Goal: Navigation & Orientation: Find specific page/section

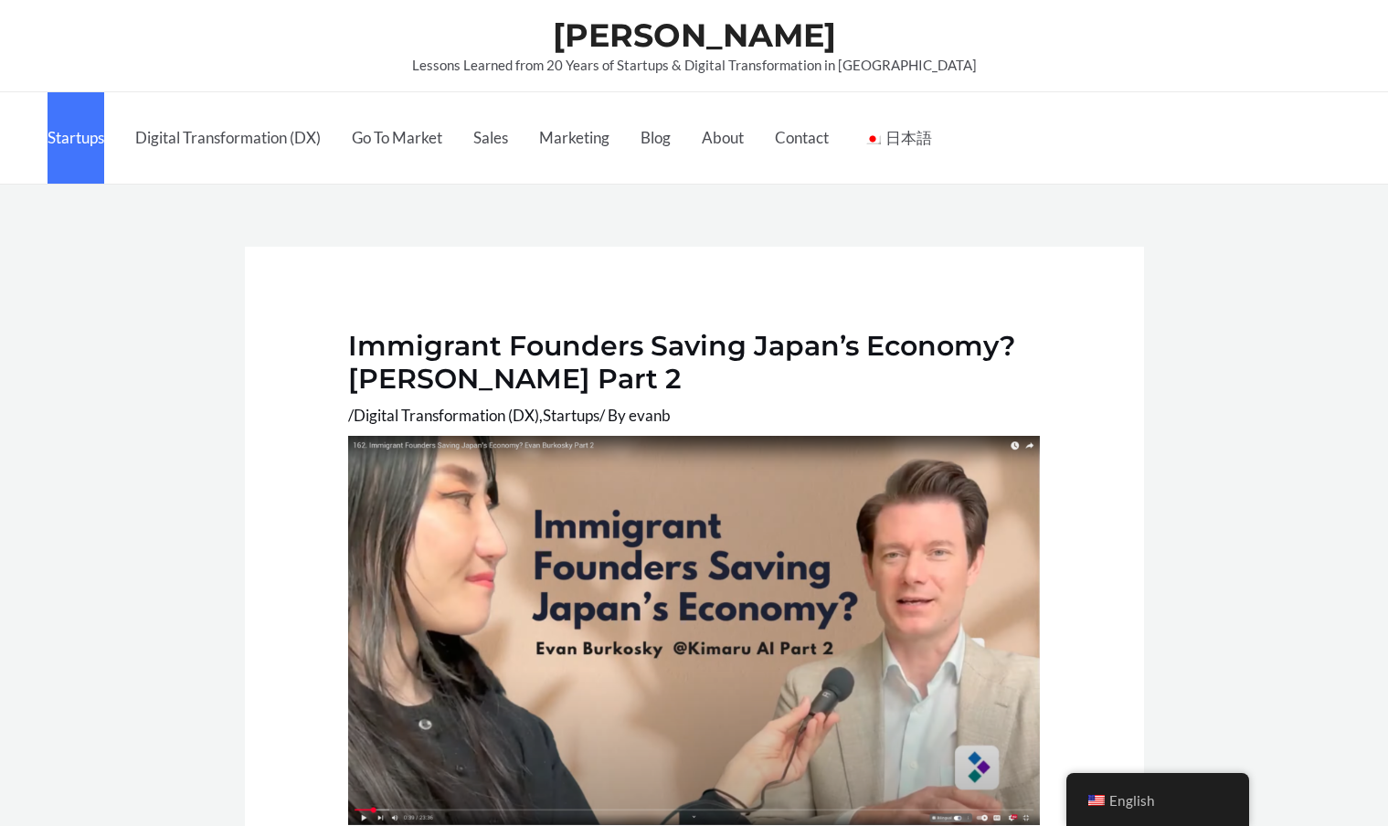
scroll to position [912, 0]
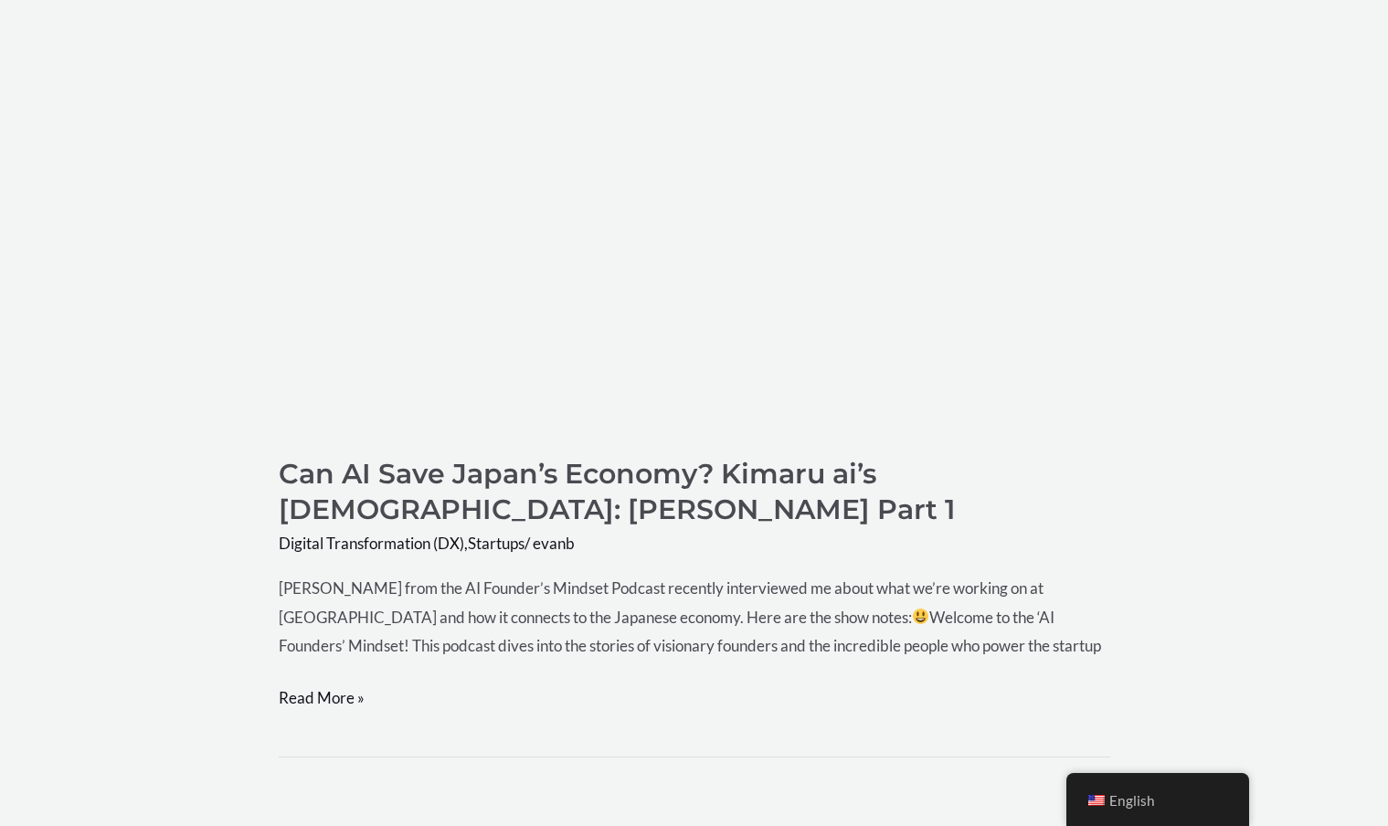
scroll to position [62, 0]
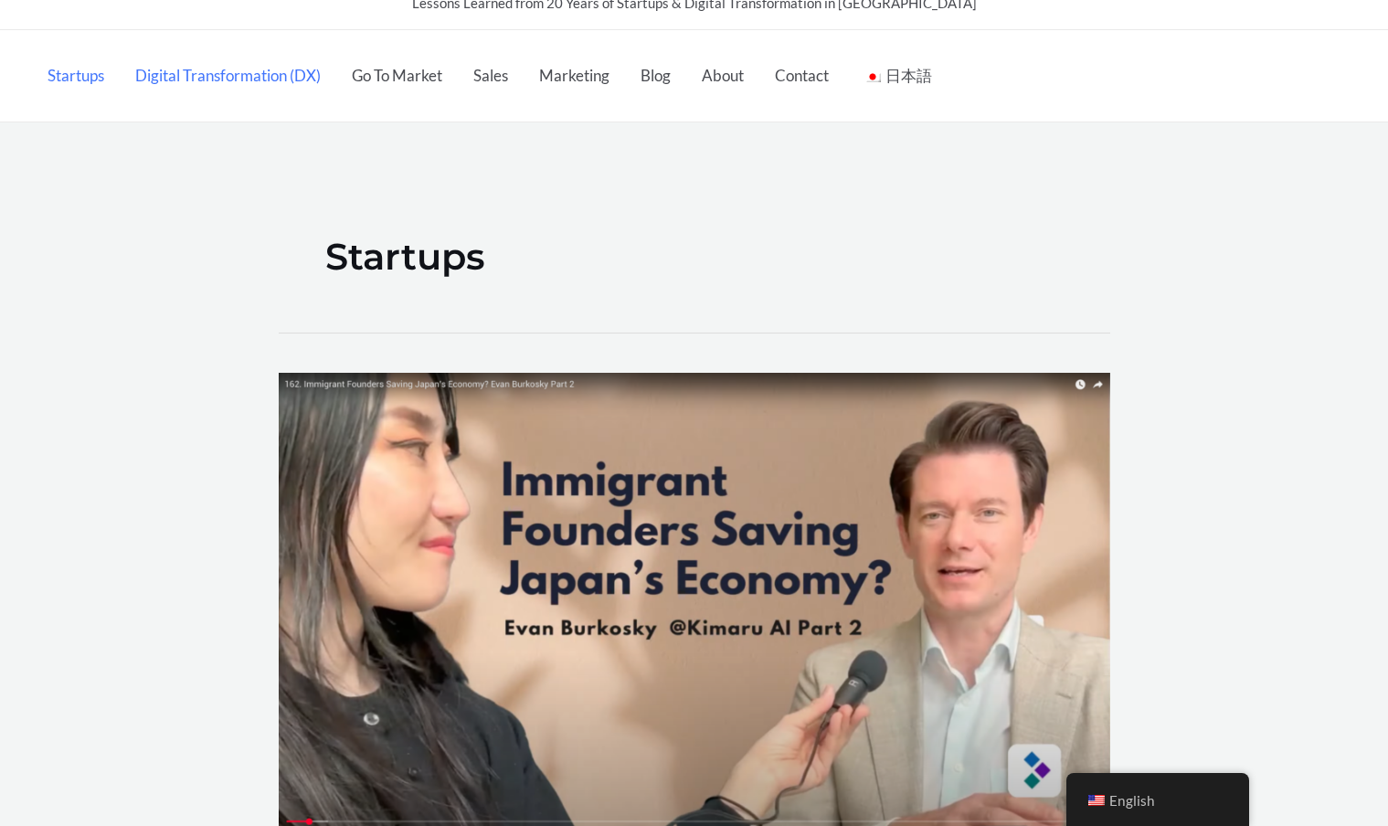
click at [212, 69] on link "Digital Transformation (DX)" at bounding box center [228, 75] width 217 height 91
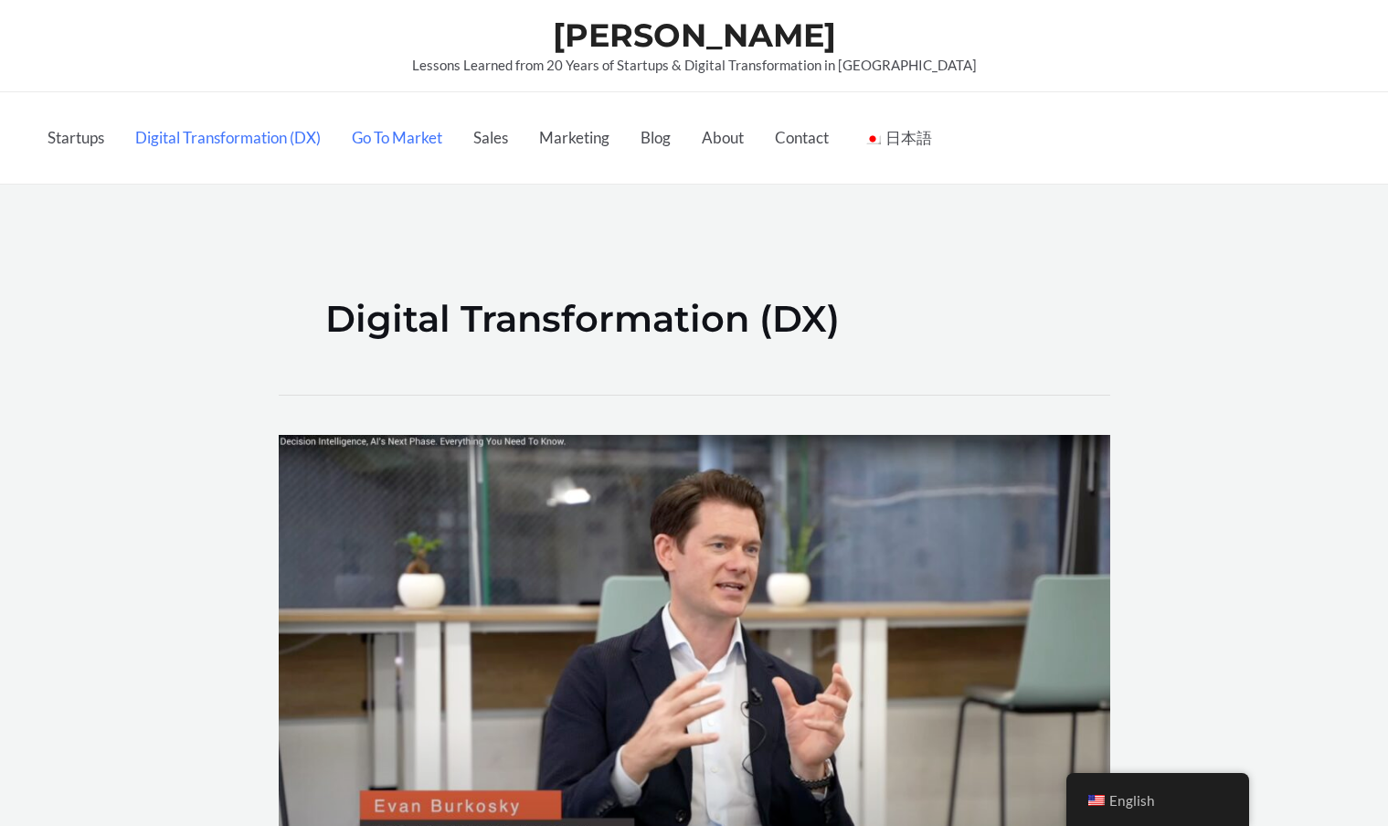
click at [372, 131] on link "Go To Market" at bounding box center [397, 137] width 122 height 91
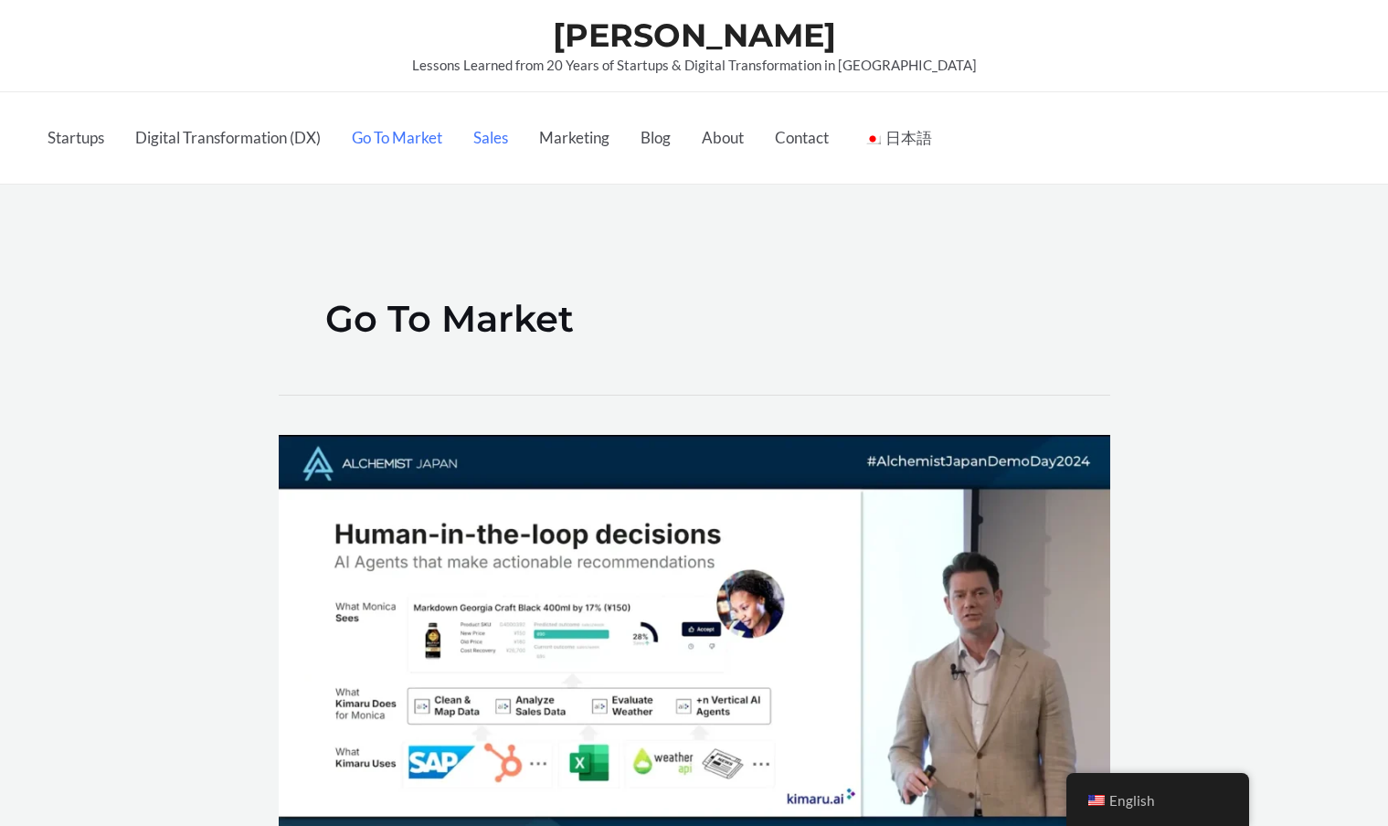
click at [500, 125] on link "Sales" at bounding box center [491, 137] width 66 height 91
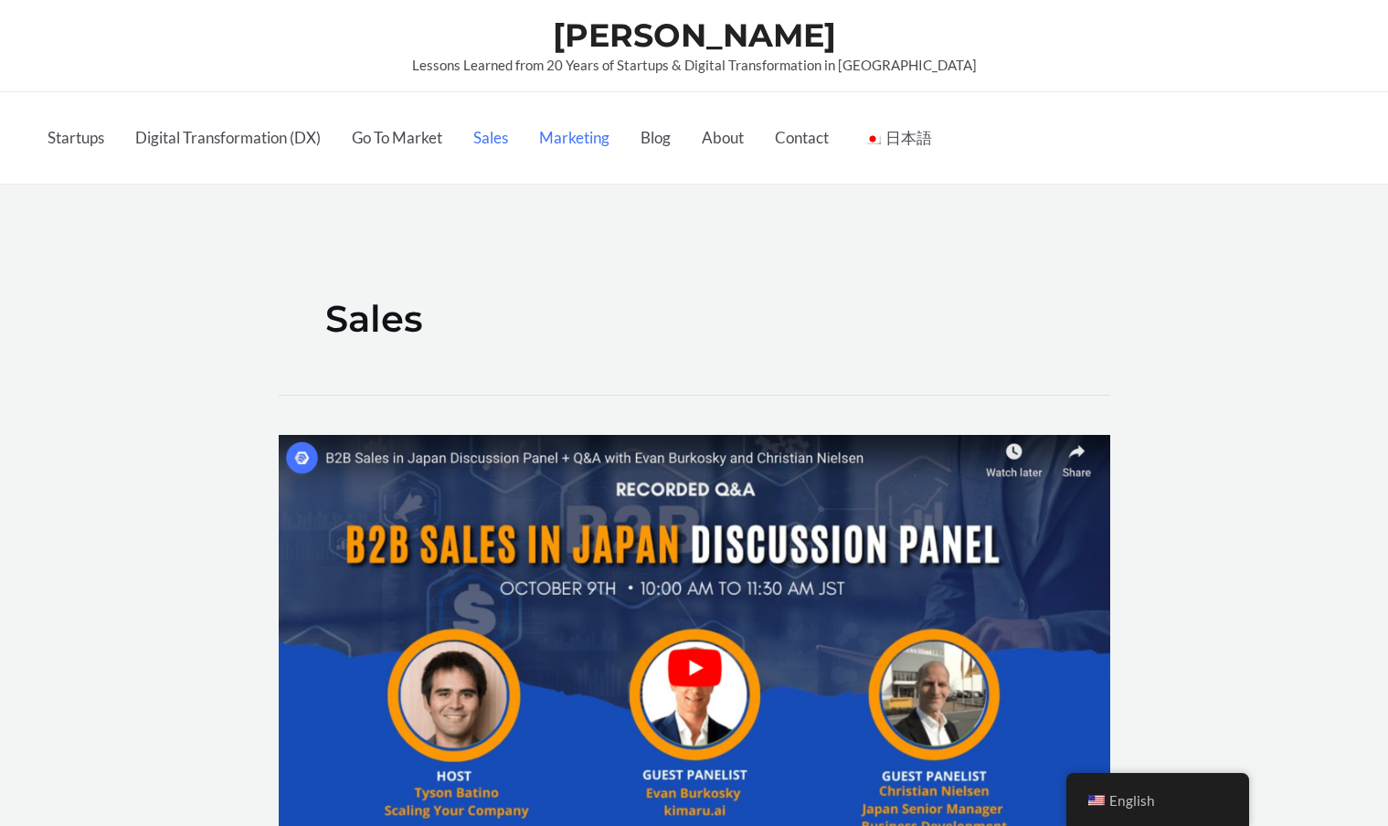
click at [563, 136] on link "Marketing" at bounding box center [574, 137] width 101 height 91
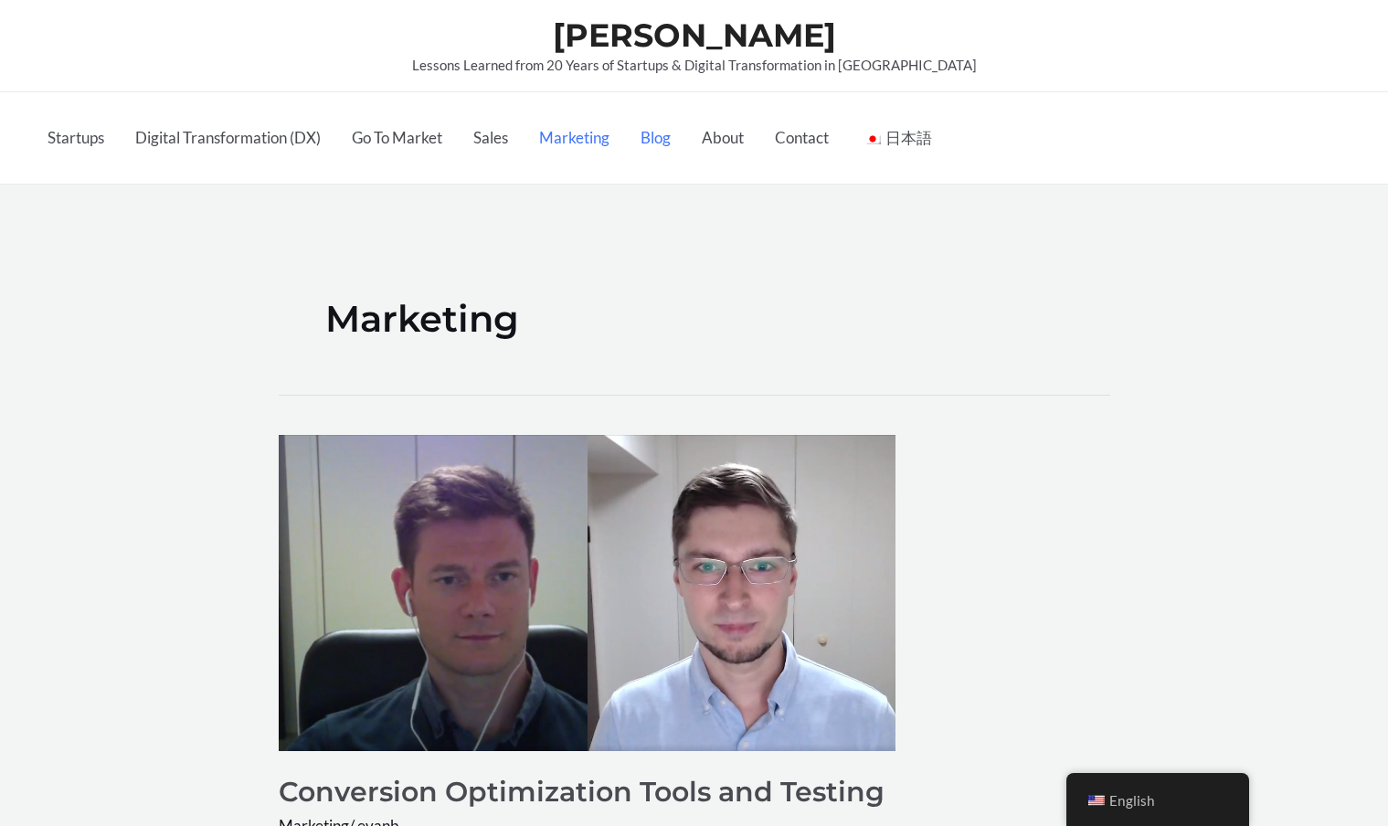
click at [666, 132] on link "Blog" at bounding box center [655, 137] width 61 height 91
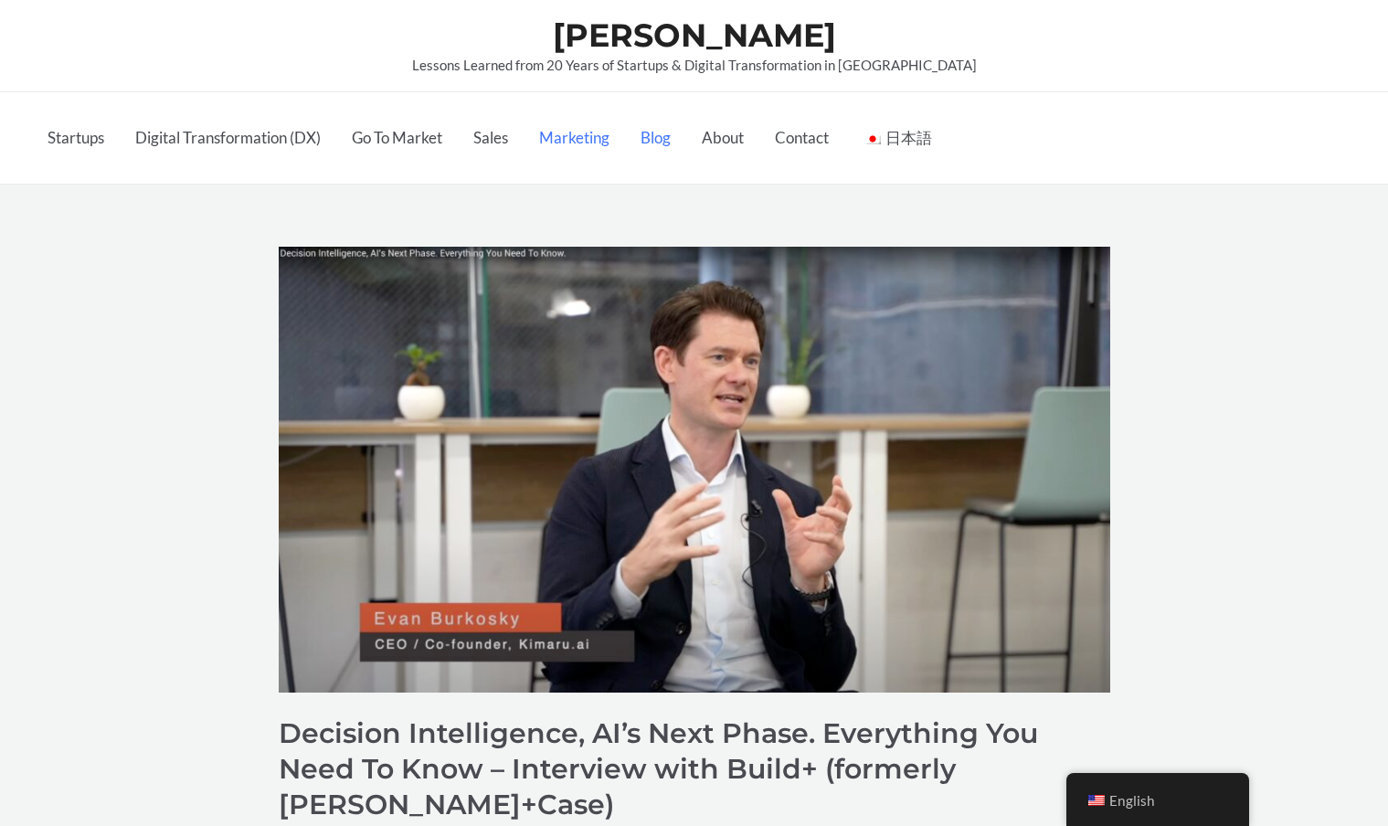
click at [590, 143] on link "Marketing" at bounding box center [574, 137] width 101 height 91
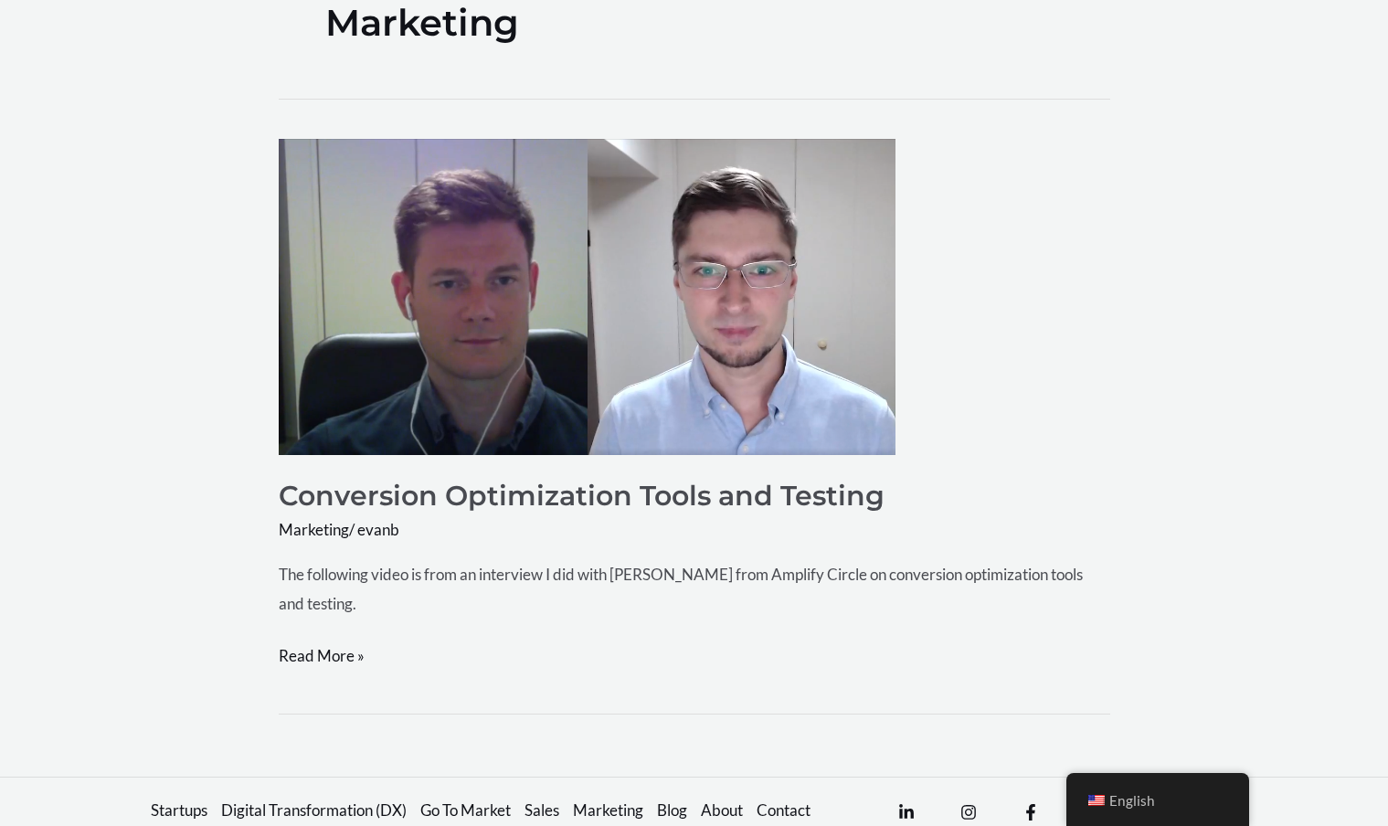
scroll to position [392, 0]
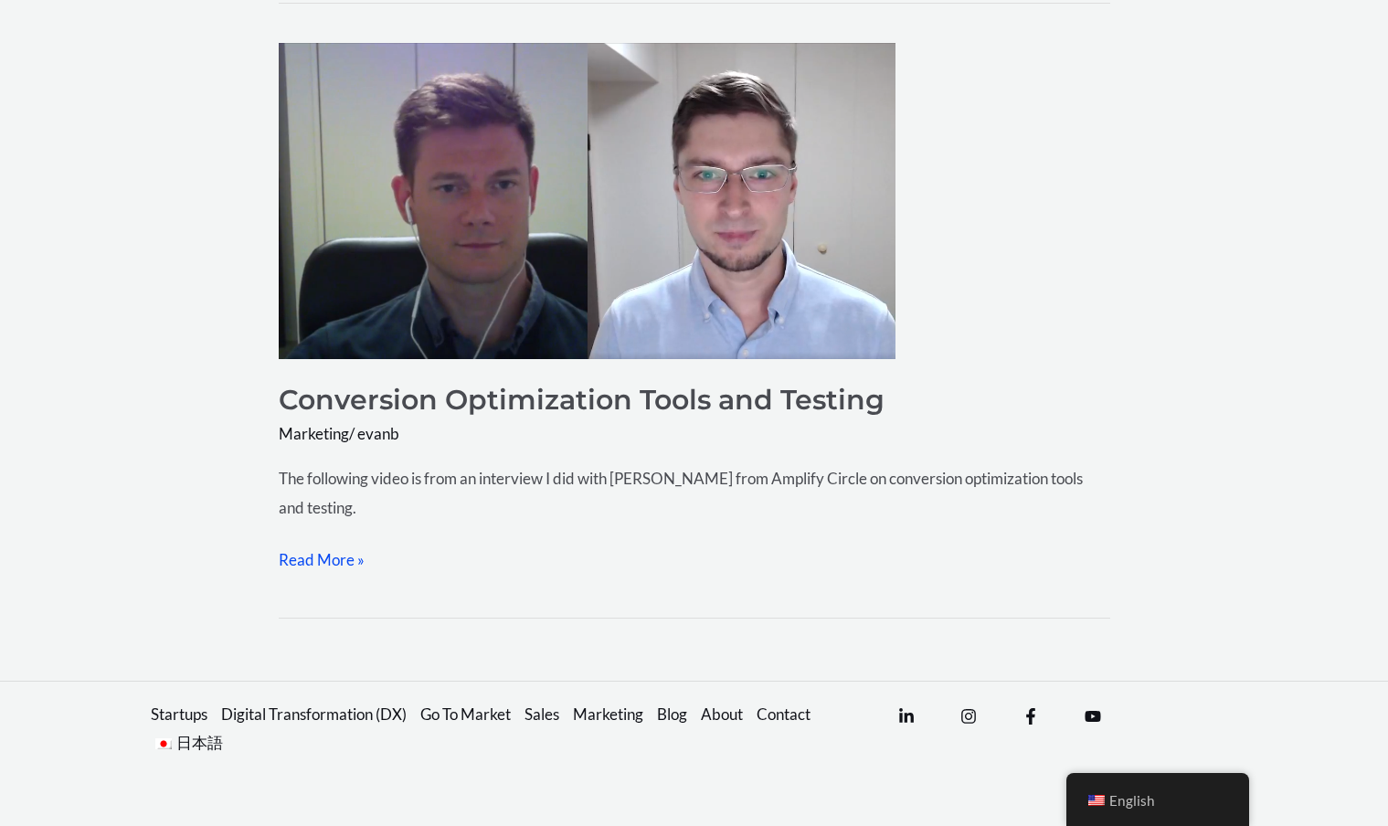
click at [302, 566] on link "Conversion Optimization Tools and Testing Read More »" at bounding box center [322, 559] width 86 height 29
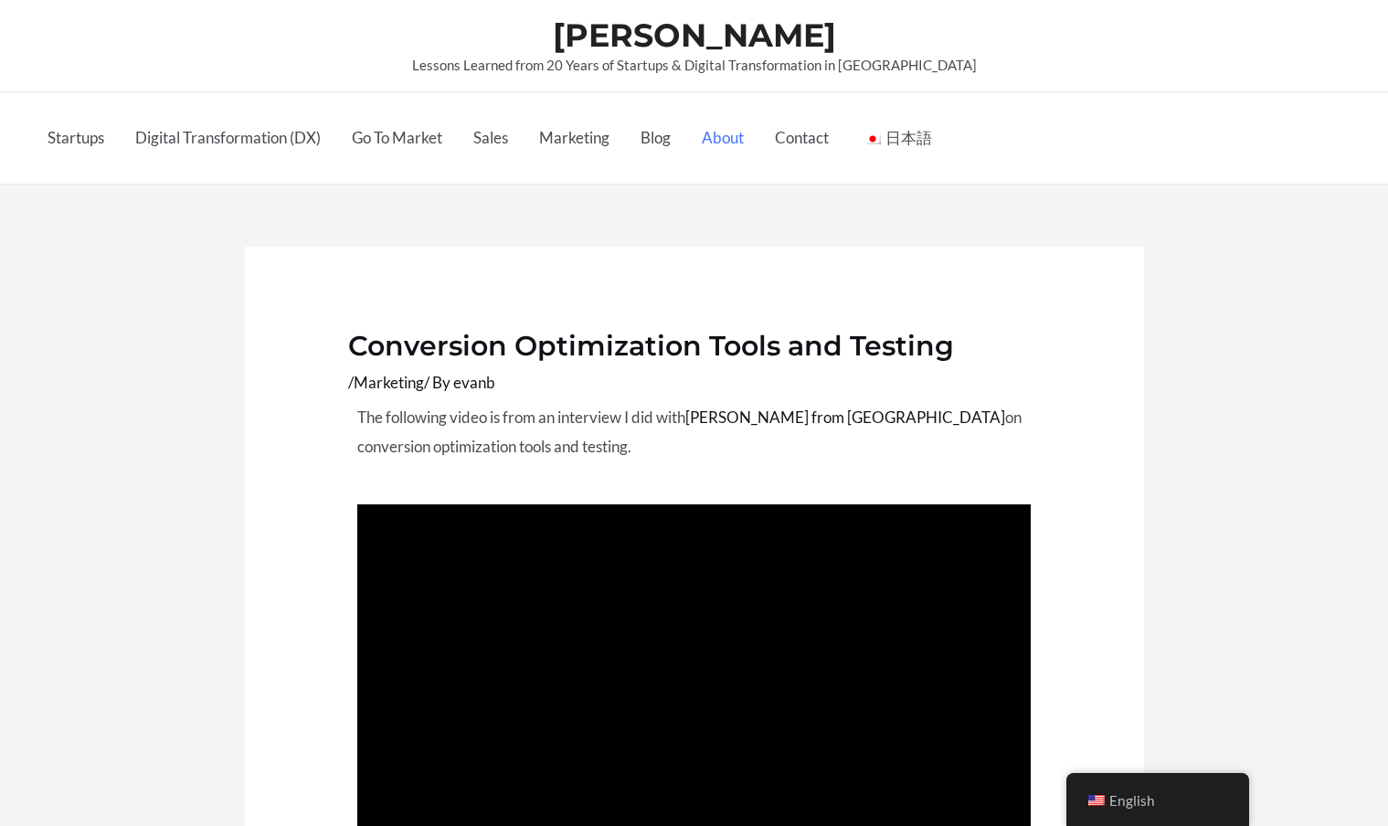
click at [734, 143] on link "About" at bounding box center [722, 137] width 73 height 91
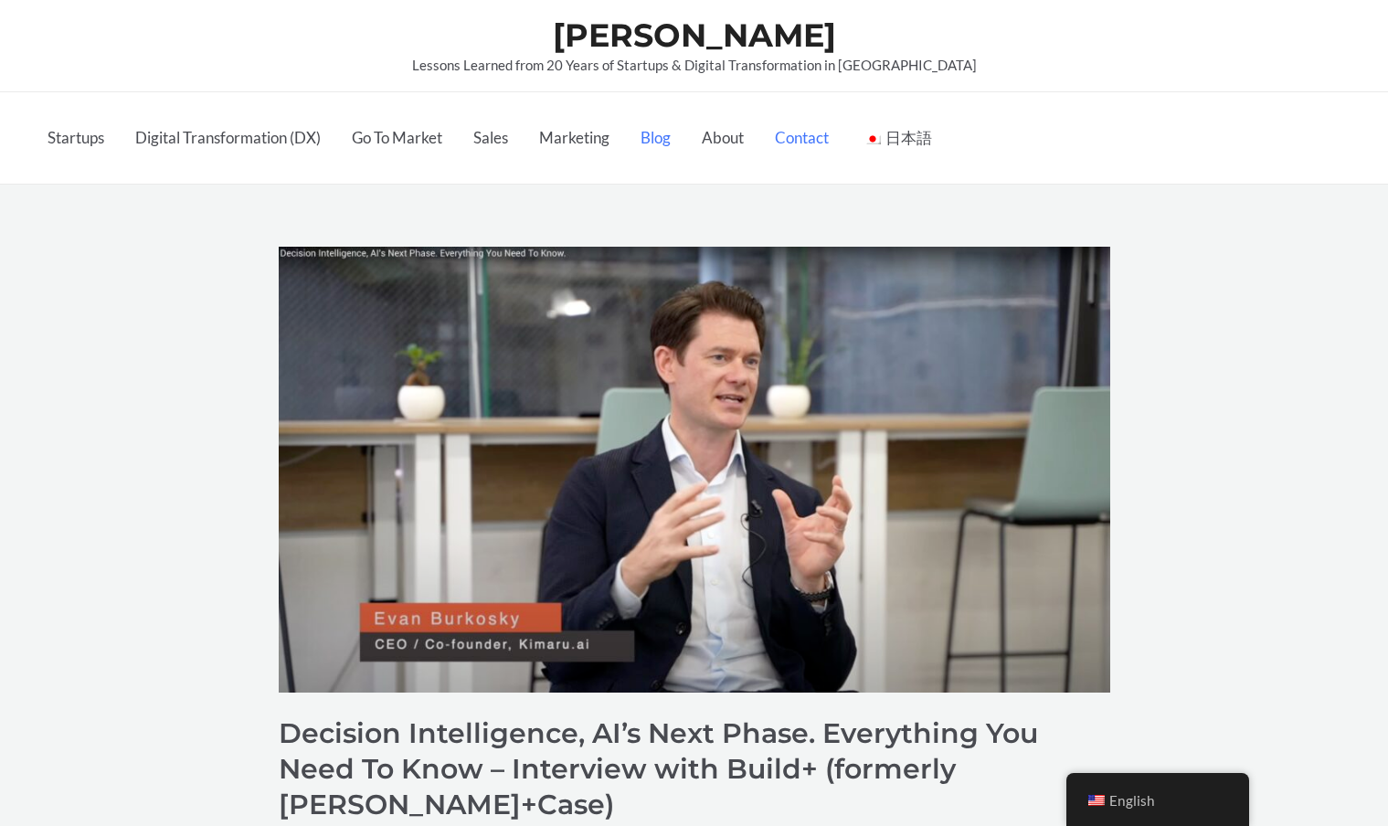
click at [769, 133] on link "Contact" at bounding box center [801, 137] width 85 height 91
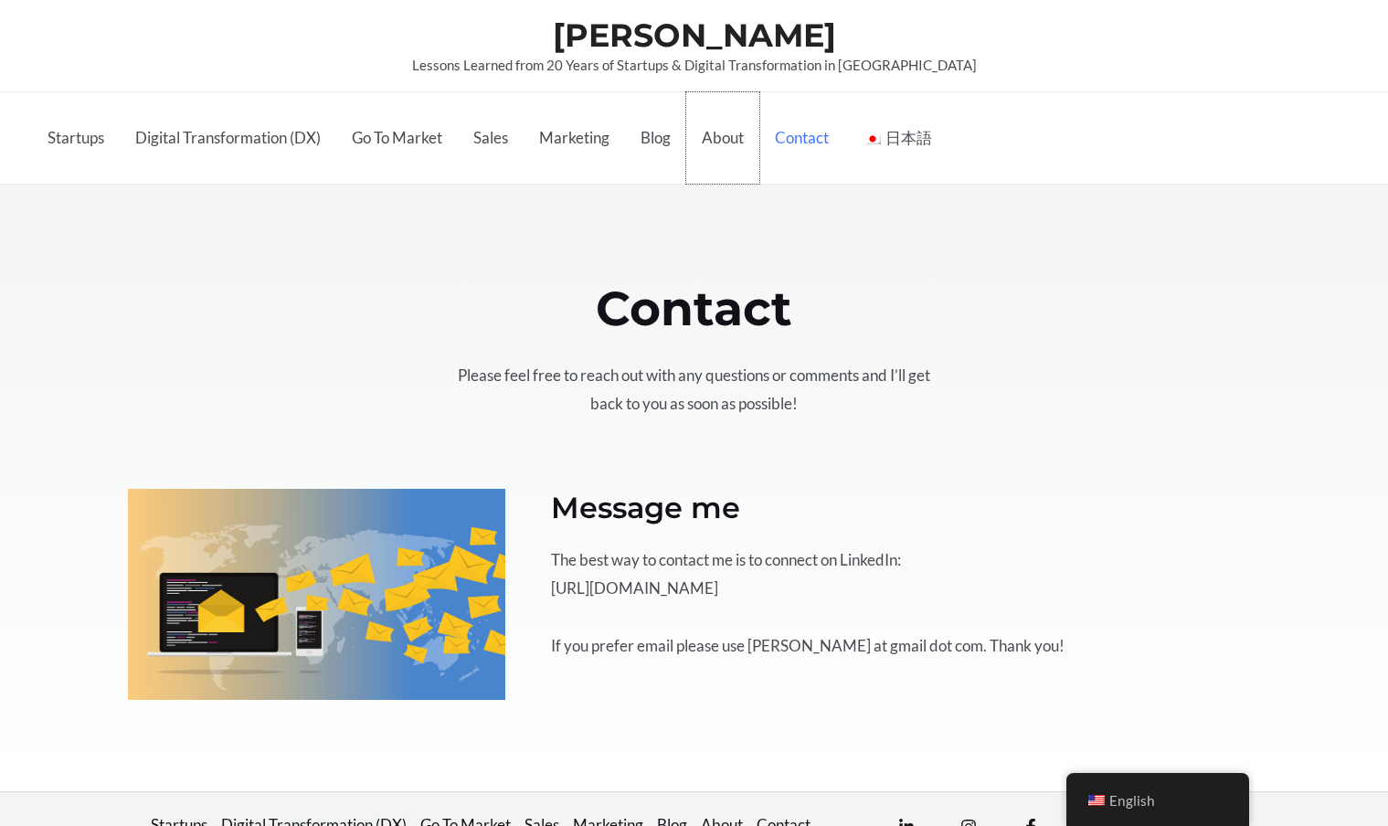
click at [729, 138] on link "About" at bounding box center [722, 137] width 73 height 91
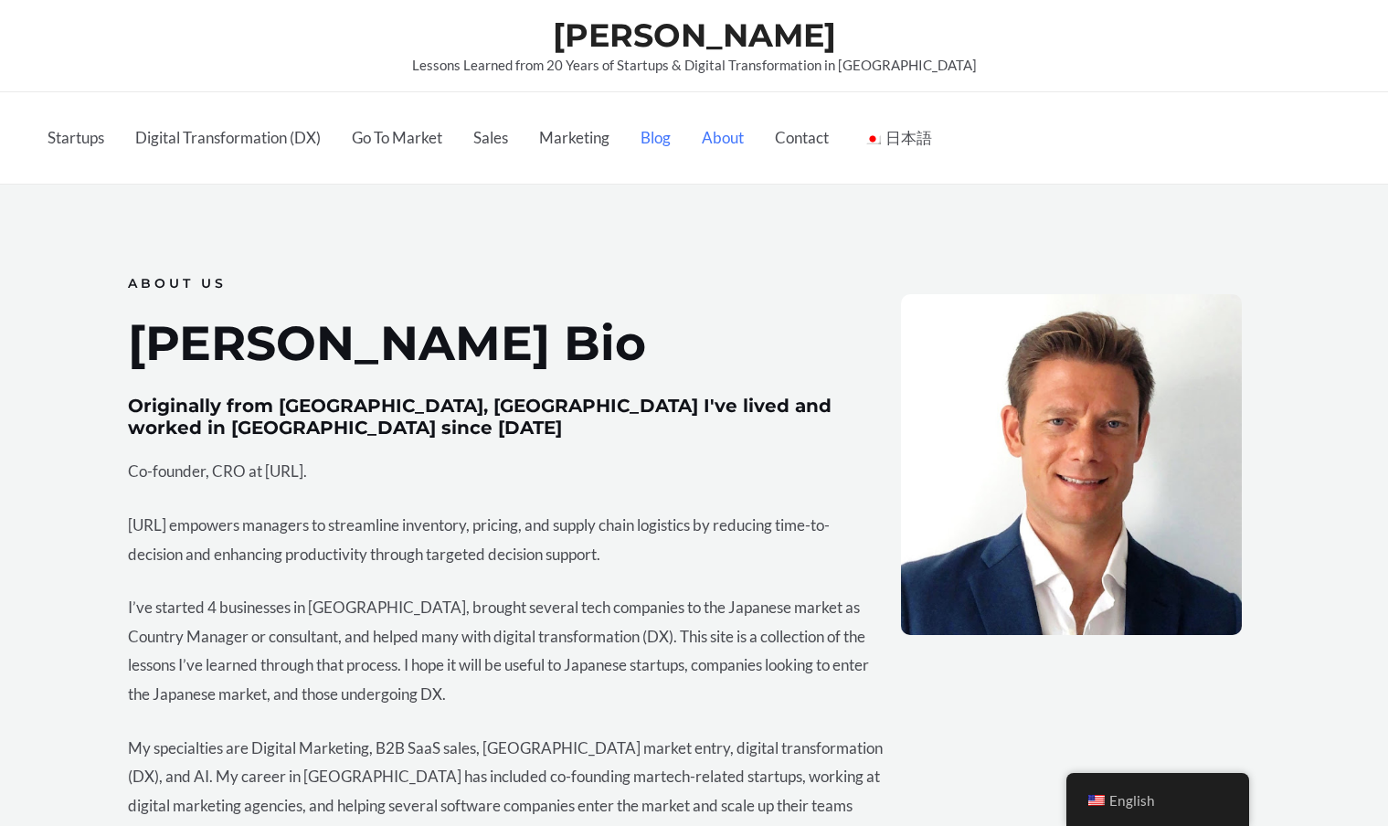
click at [666, 137] on link "Blog" at bounding box center [655, 137] width 61 height 91
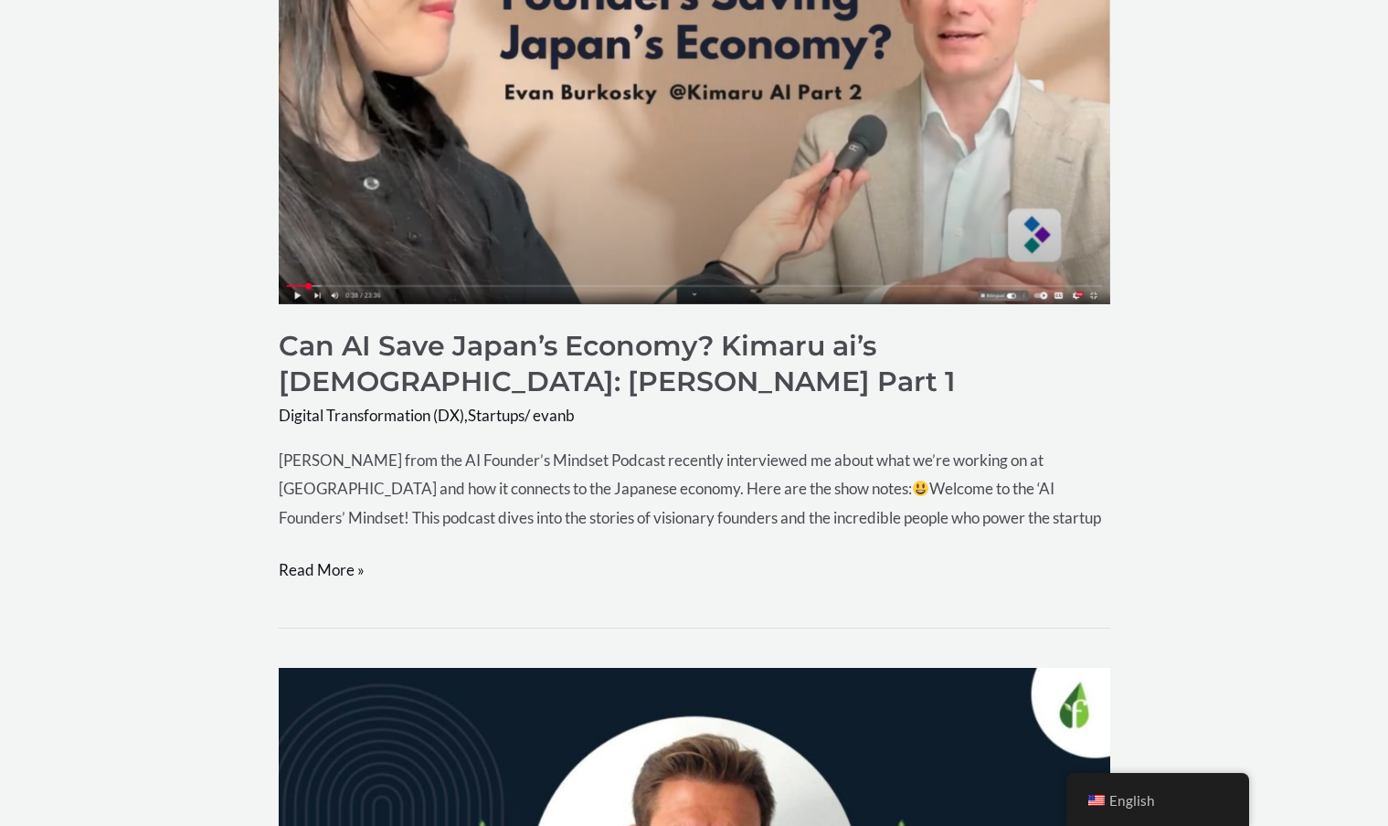
scroll to position [2755, 0]
